Goal: Information Seeking & Learning: Learn about a topic

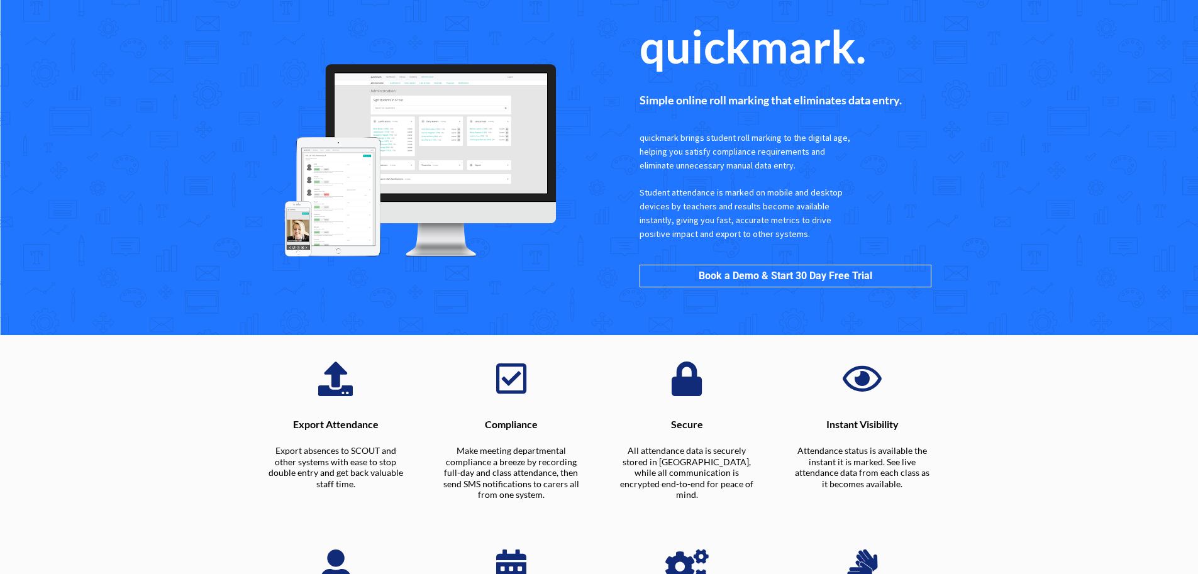
click at [1047, 83] on section "quickmark. Simple online roll marking that eliminates data entry. quickmark bri…" at bounding box center [599, 167] width 1198 height 335
click at [1039, 83] on section "quickmark. Simple online roll marking that eliminates data entry. quickmark bri…" at bounding box center [599, 167] width 1198 height 335
